Goal: Information Seeking & Learning: Learn about a topic

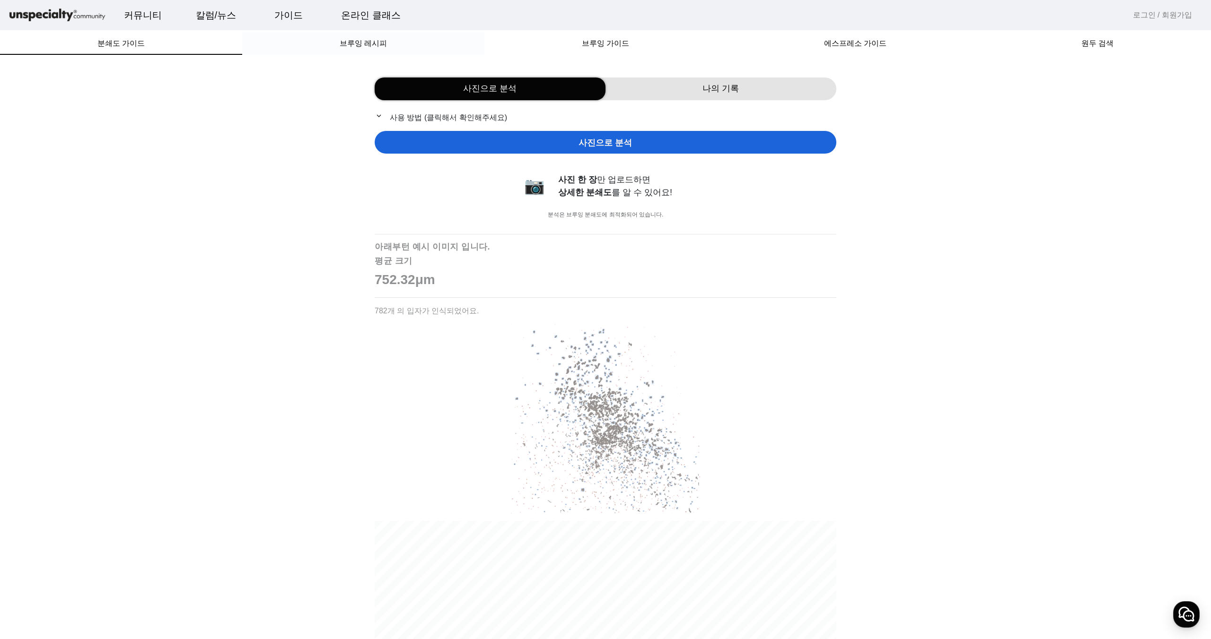
click at [396, 51] on div "브루잉 레시피" at bounding box center [363, 43] width 242 height 23
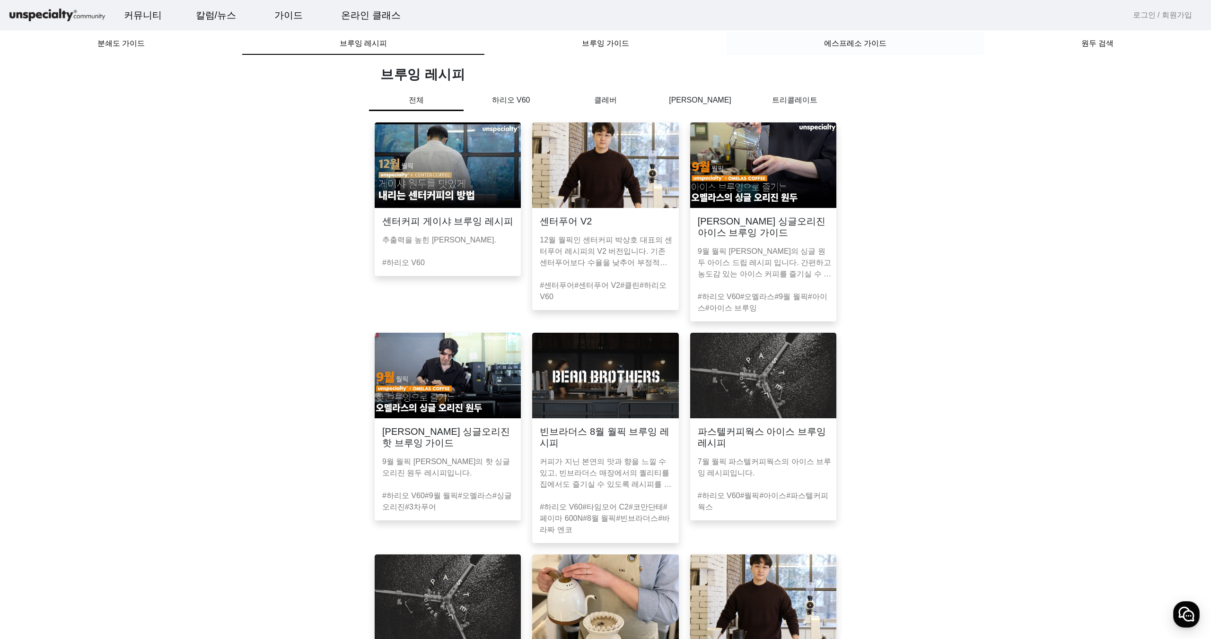
drag, startPoint x: 830, startPoint y: 48, endPoint x: 851, endPoint y: 47, distance: 20.8
click at [830, 47] on span "에스프레소 가이드" at bounding box center [855, 43] width 62 height 23
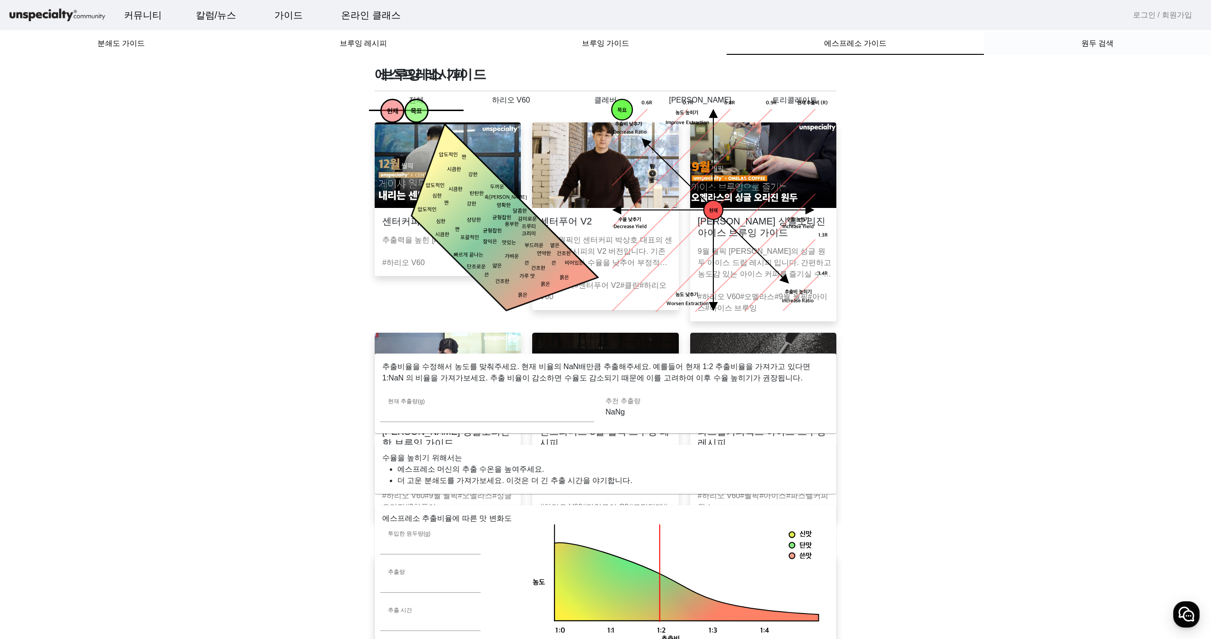
click at [1094, 43] on span "원두 검색" at bounding box center [1097, 44] width 32 height 8
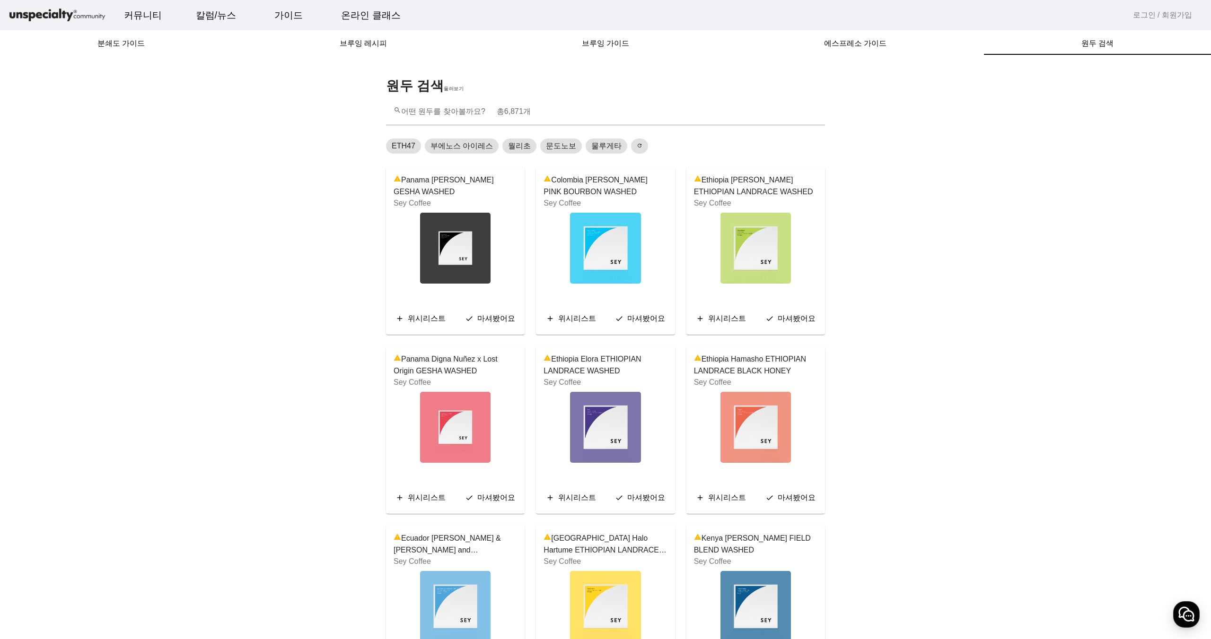
click at [621, 252] on img at bounding box center [605, 248] width 70 height 71
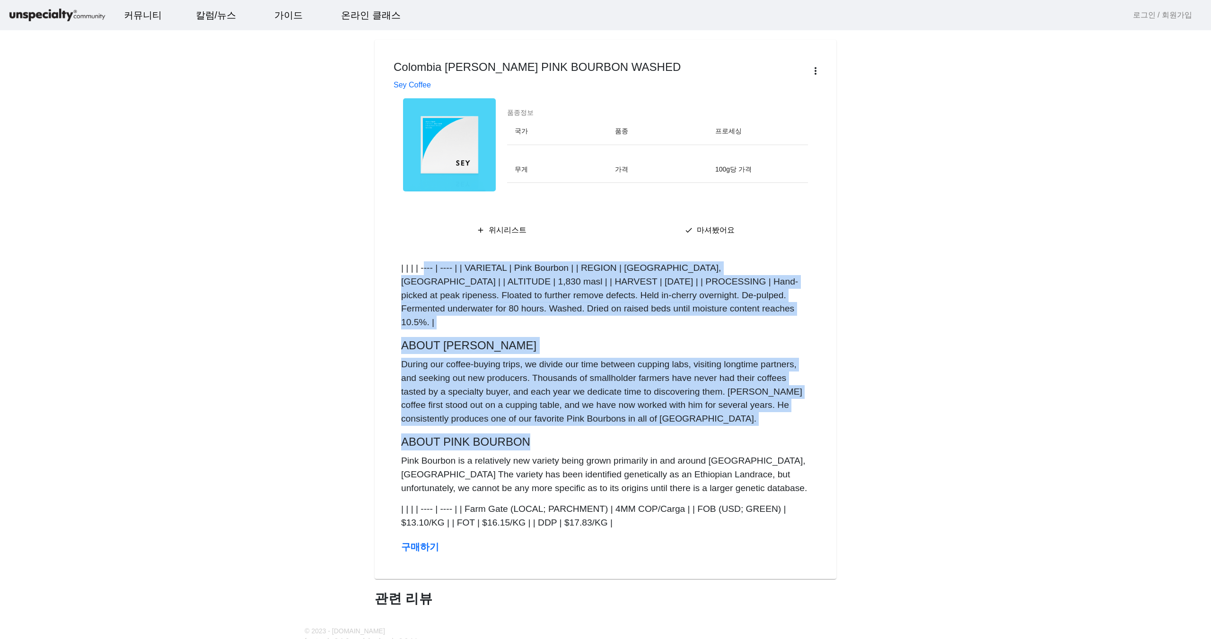
drag, startPoint x: 423, startPoint y: 274, endPoint x: 648, endPoint y: 437, distance: 278.3
click at [648, 437] on showdown "| | | | ---- | ---- | | VARIETAL | Pink Bourbon | | REGION | [GEOGRAPHIC_DATA],…" at bounding box center [605, 396] width 409 height 269
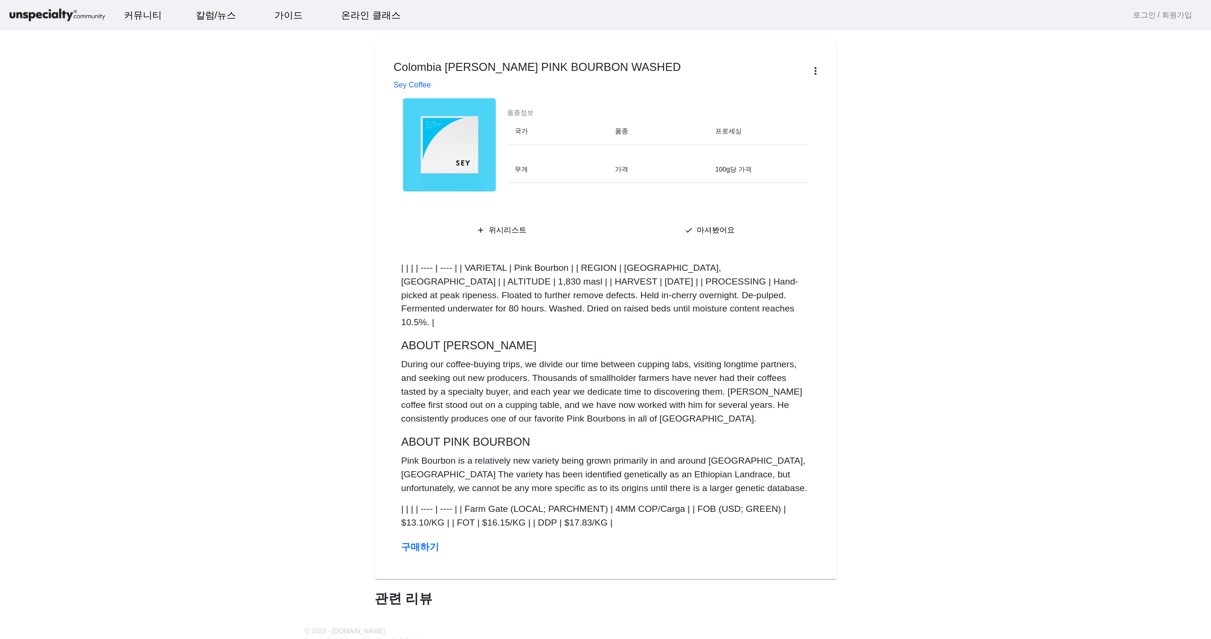
click at [658, 436] on showdown "| | | | ---- | ---- | | VARIETAL | Pink Bourbon | | REGION | [GEOGRAPHIC_DATA],…" at bounding box center [605, 396] width 409 height 269
click at [659, 453] on p "Pink Bourbon is a relatively new variety being grown primarily in and around [G…" at bounding box center [605, 473] width 409 height 41
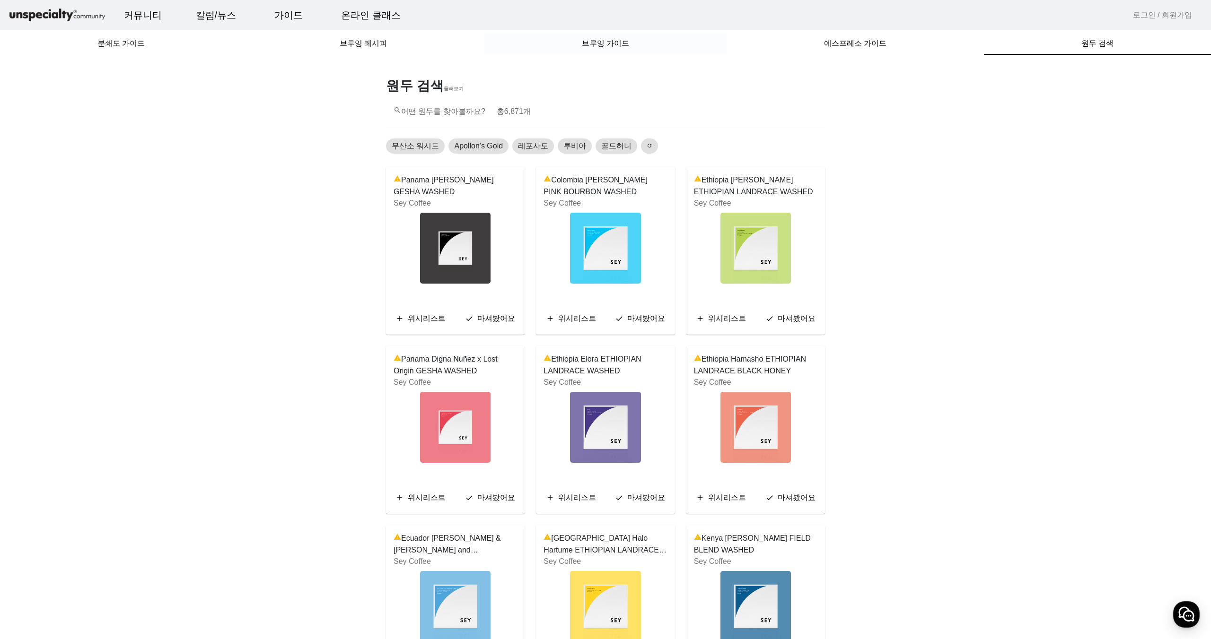
click at [635, 49] on div "브루잉 가이드" at bounding box center [605, 43] width 242 height 23
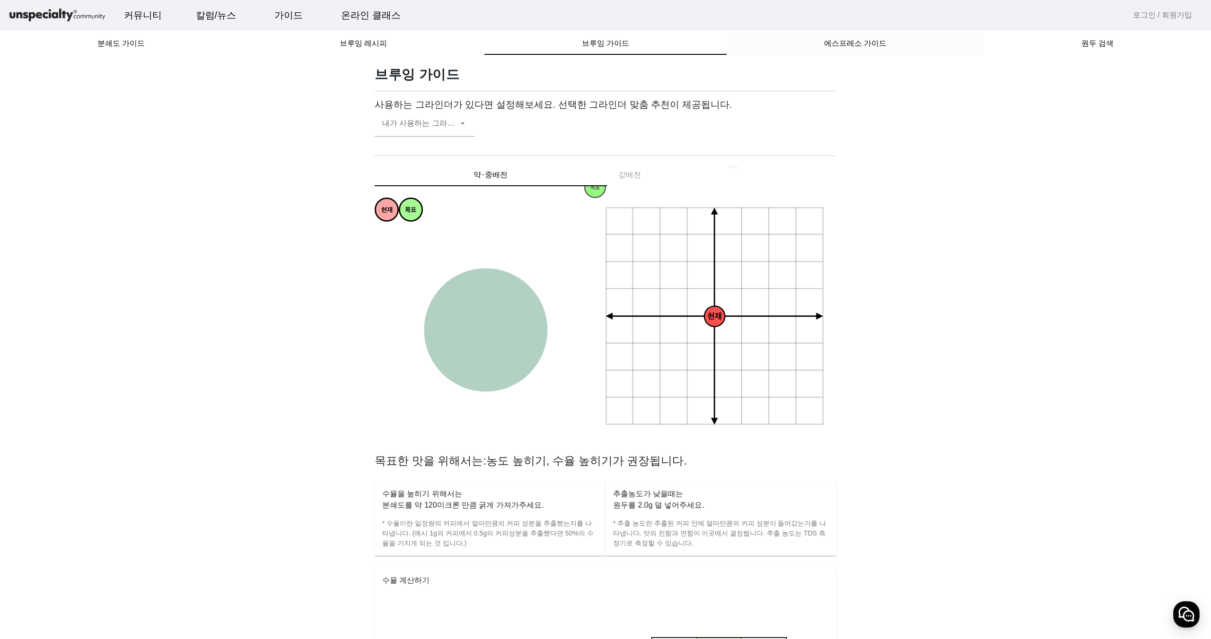
click at [835, 46] on span "에스프레소 가이드" at bounding box center [855, 44] width 62 height 8
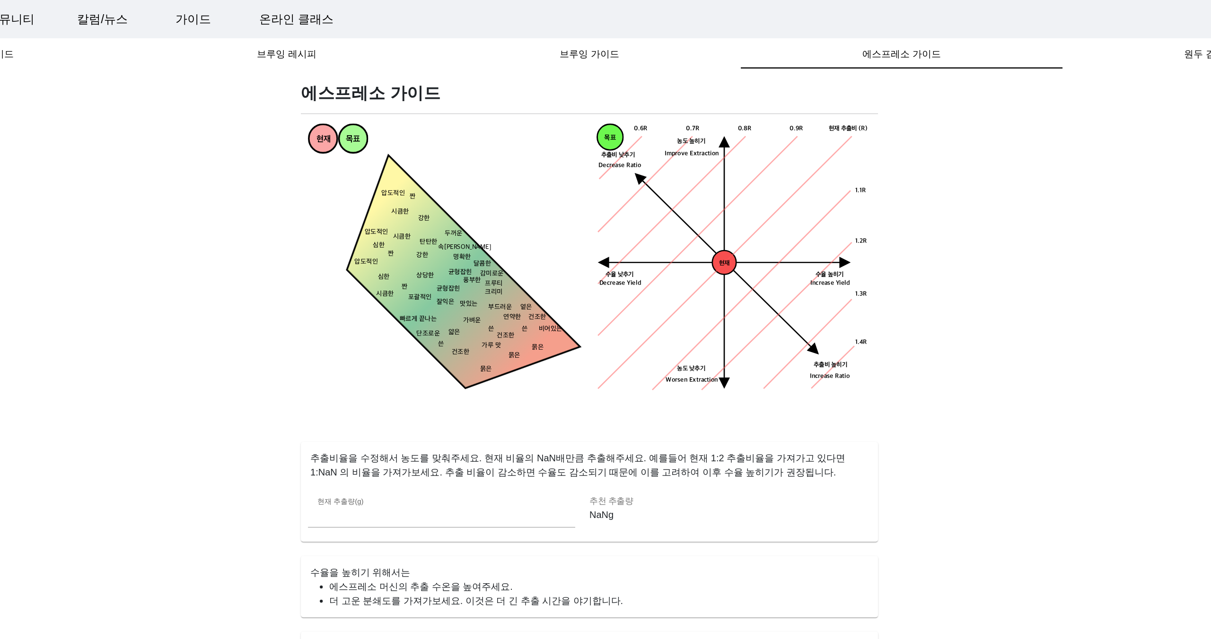
click at [806, 208] on polygon at bounding box center [764, 210] width 102 height 9
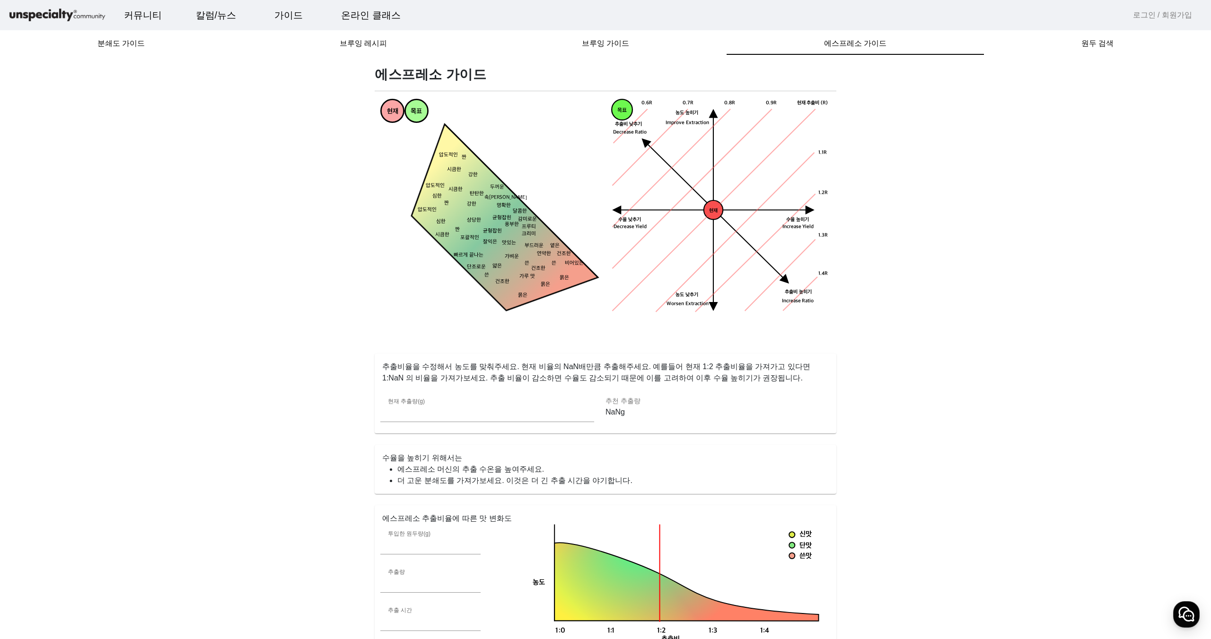
click at [1184, 20] on link "로그인 / 회원가입" at bounding box center [1162, 14] width 59 height 11
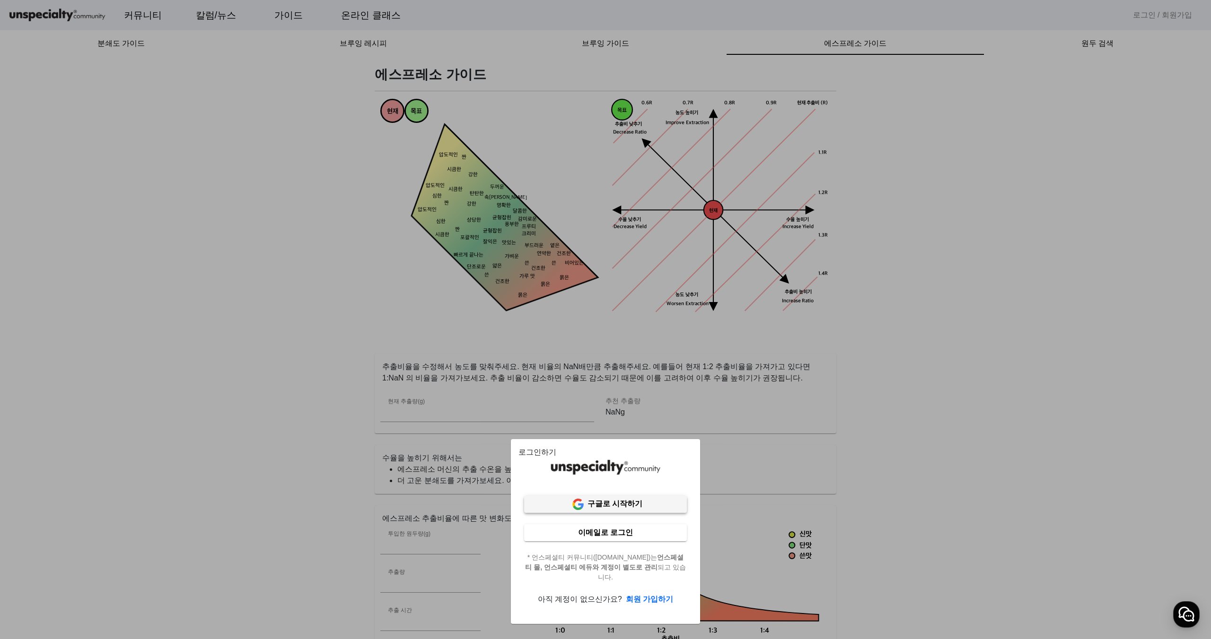
click at [598, 507] on b "구글로 시작하기" at bounding box center [614, 504] width 55 height 8
